Goal: Navigation & Orientation: Find specific page/section

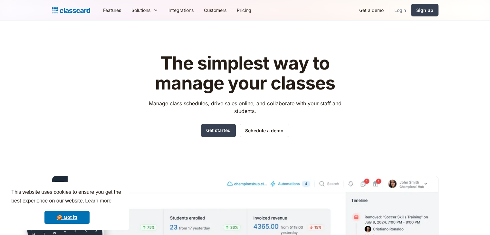
click at [401, 9] on link "Login" at bounding box center [400, 10] width 22 height 15
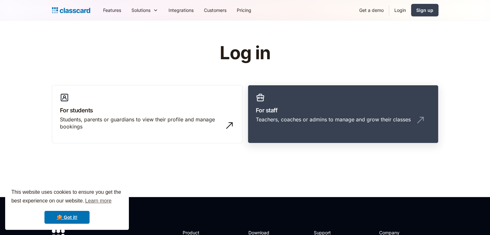
click at [304, 111] on h3 "For staff" at bounding box center [343, 110] width 175 height 9
